Goal: Communication & Community: Answer question/provide support

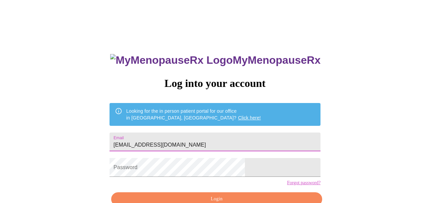
type input "[EMAIL_ADDRESS][DOMAIN_NAME]"
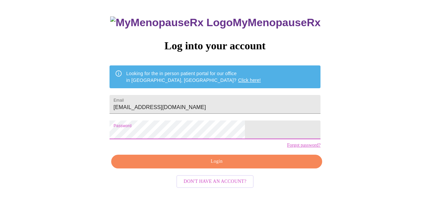
scroll to position [37, 0]
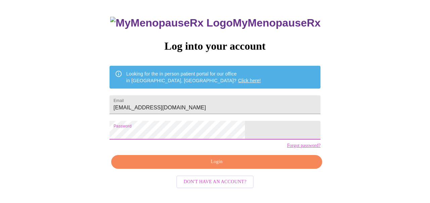
click at [203, 166] on span "Login" at bounding box center [217, 162] width 196 height 8
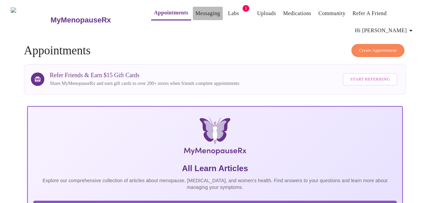
click at [201, 9] on link "Messaging" at bounding box center [208, 13] width 25 height 9
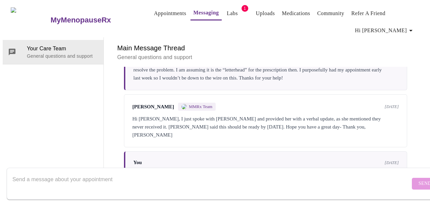
scroll to position [35, 0]
click at [126, 173] on textarea "Send a message about your appointment" at bounding box center [211, 184] width 398 height 22
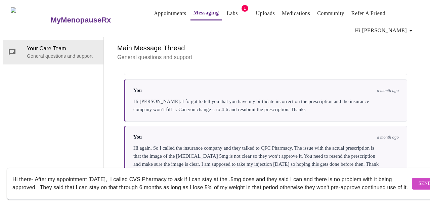
scroll to position [2052, 0]
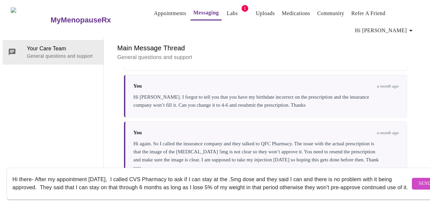
drag, startPoint x: 130, startPoint y: 67, endPoint x: 171, endPoint y: 67, distance: 40.7
click at [171, 42] on div "[PERSON_NAME] MMRx Team" at bounding box center [173, 38] width 83 height 8
copy span "[PERSON_NAME]"
click at [108, 183] on textarea "Hi there- After my appointment [DATE], I called CVS Pharmacy to ask if I can st…" at bounding box center [211, 184] width 398 height 22
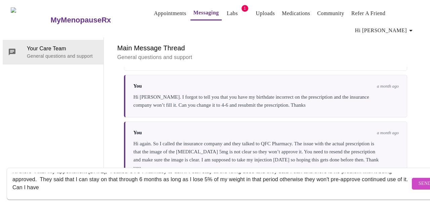
paste textarea "[PERSON_NAME]"
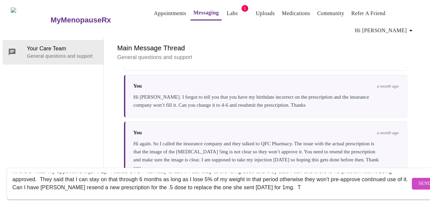
scroll to position [12, 0]
type textarea "Hi there- After my appointment [DATE], I called CVS Pharmacy to ask if I can st…"
click at [419, 180] on span "Send" at bounding box center [425, 184] width 13 height 8
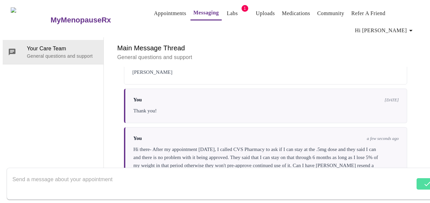
scroll to position [2433, 0]
